Goal: Go to known website: Access a specific website the user already knows

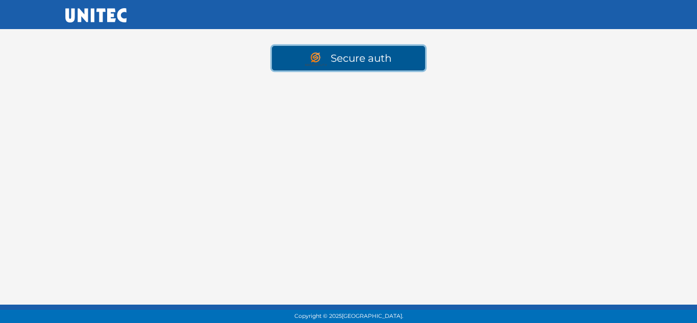
click at [354, 52] on link "Secure auth" at bounding box center [348, 58] width 153 height 25
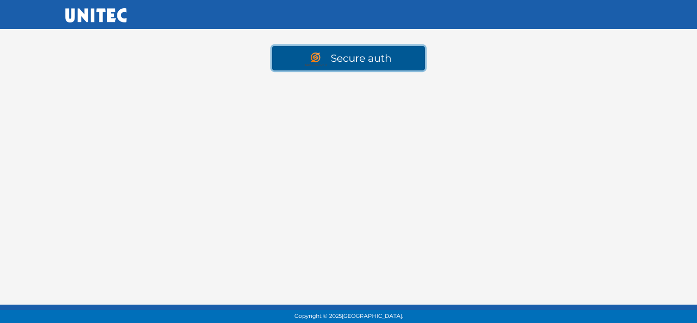
click at [354, 52] on link "Secure auth" at bounding box center [348, 58] width 153 height 25
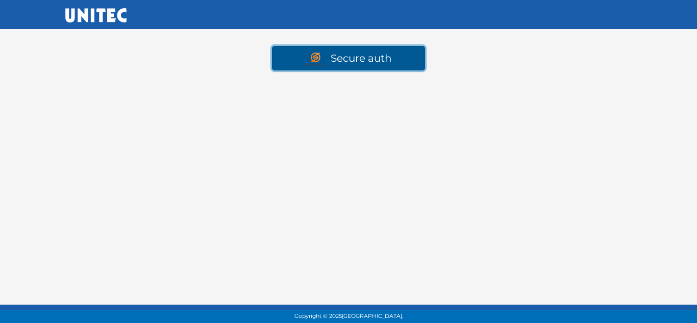
click at [354, 52] on link "Secure auth" at bounding box center [348, 58] width 153 height 25
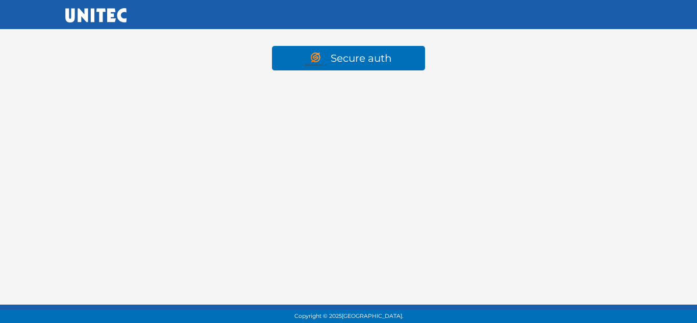
click at [216, 99] on html "Secure auth Copyright © 2025 [GEOGRAPHIC_DATA]." at bounding box center [348, 49] width 697 height 99
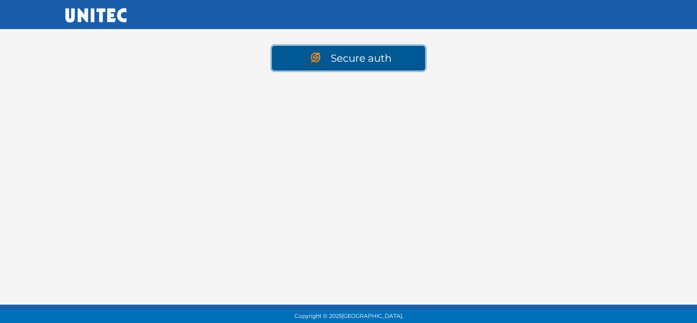
click at [290, 54] on link "Secure auth" at bounding box center [348, 58] width 153 height 25
click at [351, 68] on link "Secure auth" at bounding box center [348, 58] width 153 height 25
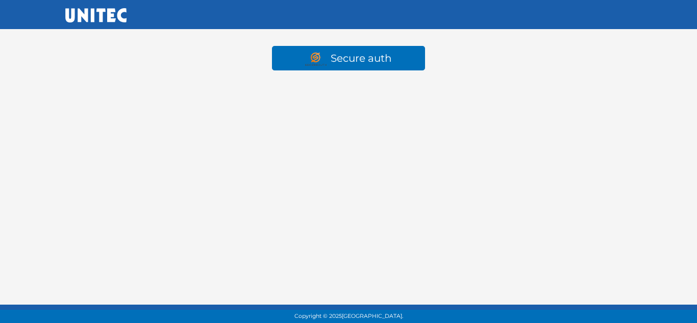
click at [368, 99] on html "Secure auth Copyright © 2025 [GEOGRAPHIC_DATA]." at bounding box center [348, 49] width 697 height 99
